Goal: Task Accomplishment & Management: Manage account settings

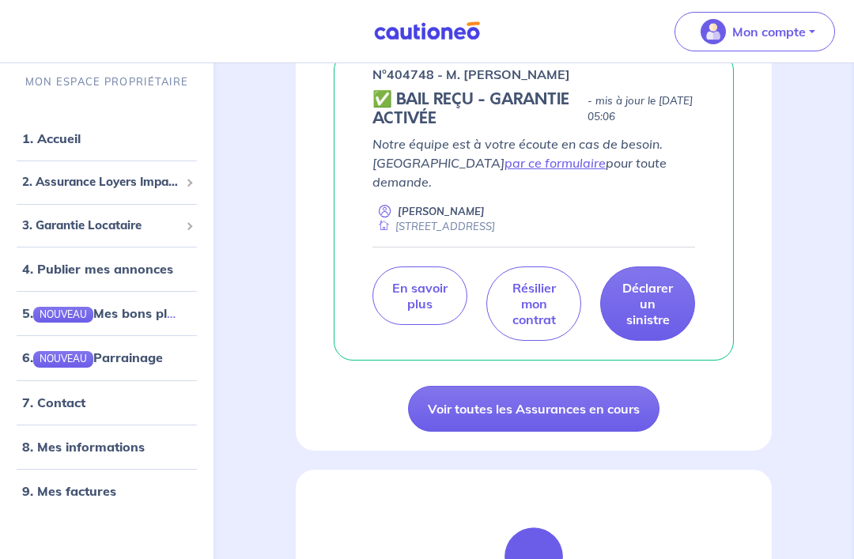
scroll to position [293, 0]
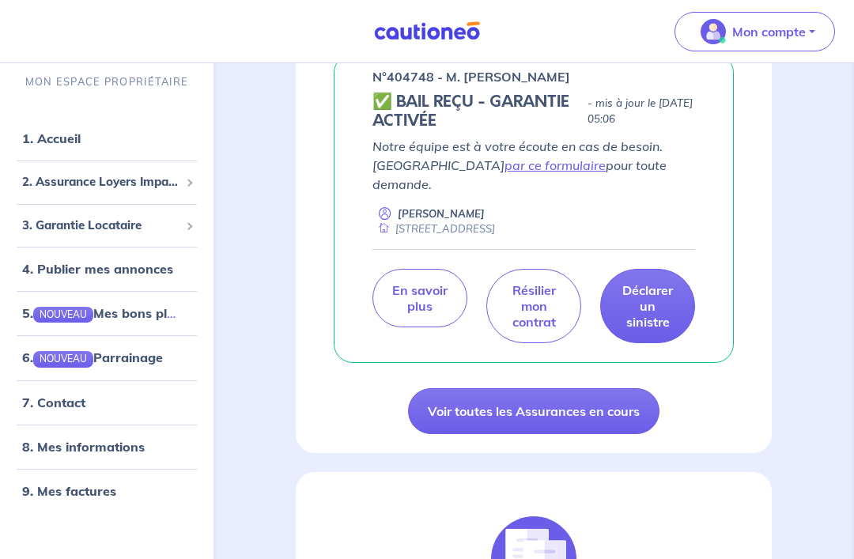
click at [581, 399] on link "Voir toutes les Assurances en cours" at bounding box center [533, 412] width 251 height 46
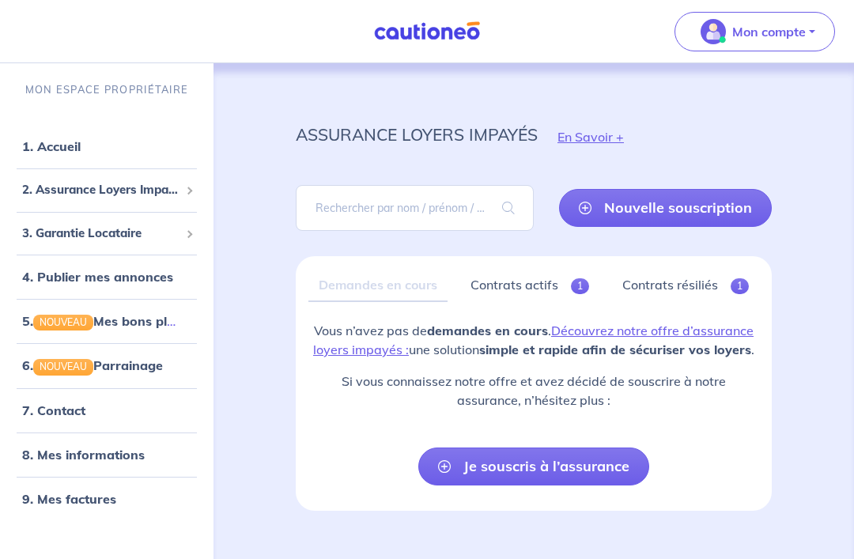
click at [791, 40] on p "Mon compte" at bounding box center [769, 31] width 74 height 19
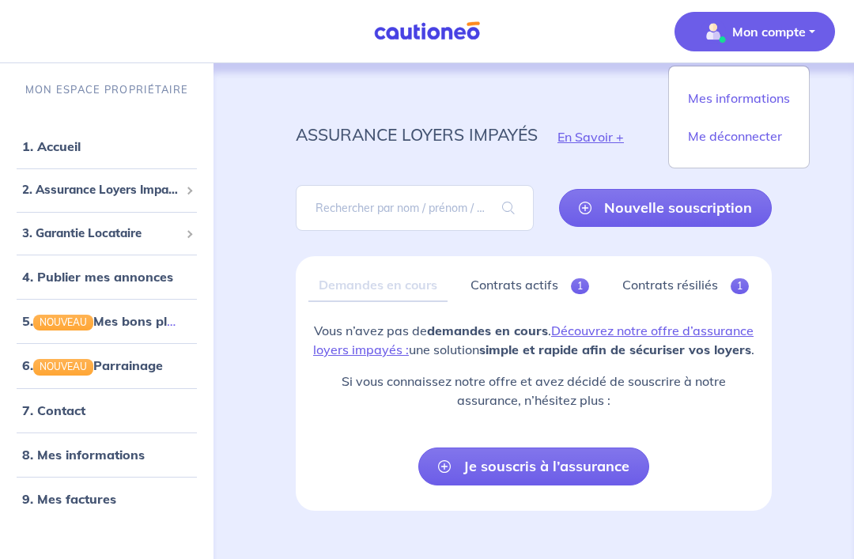
click at [765, 36] on p "Mon compte" at bounding box center [769, 31] width 74 height 19
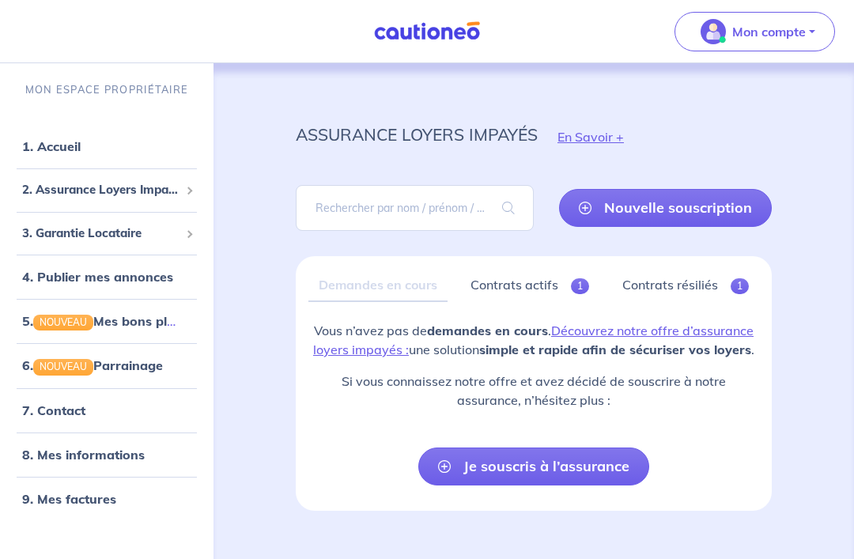
click at [779, 31] on p "Mon compte" at bounding box center [769, 31] width 74 height 19
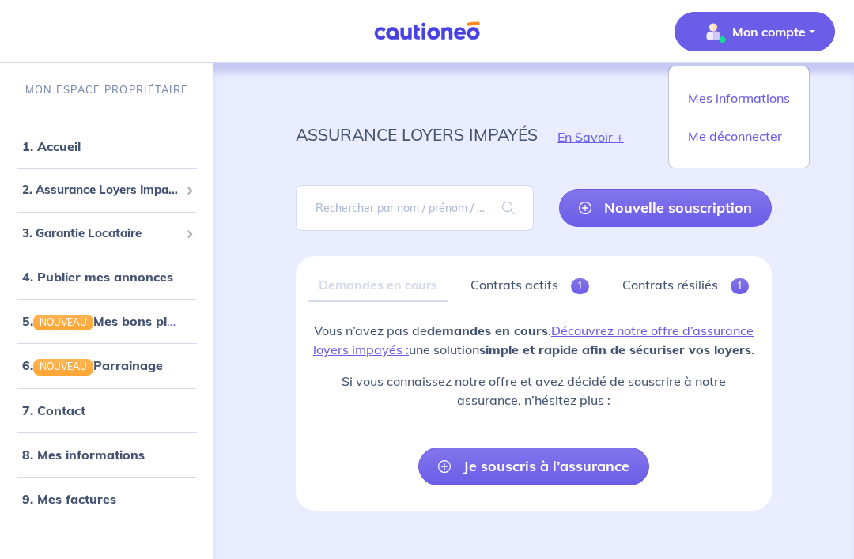
click at [764, 93] on link "Mes informations" at bounding box center [738, 97] width 127 height 25
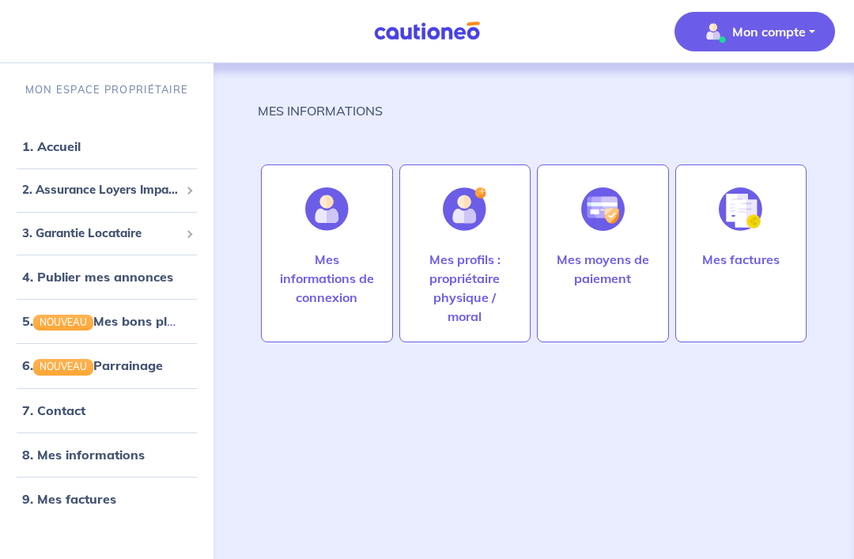
click at [347, 312] on div "Mes informations de connexion" at bounding box center [327, 294] width 124 height 89
